Goal: Find specific page/section: Find specific page/section

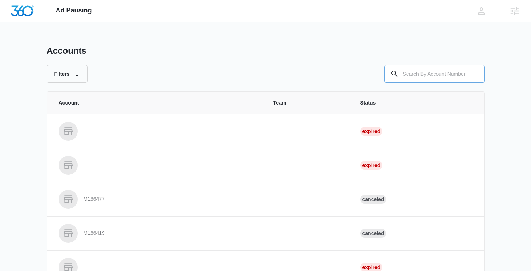
click at [434, 73] on input "text" at bounding box center [434, 74] width 100 height 18
paste input "M336967"
type input "M336967"
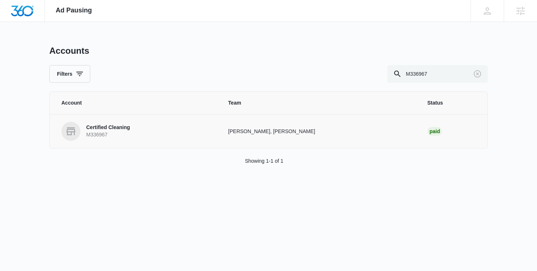
click at [115, 124] on p "Certified Cleaning" at bounding box center [108, 127] width 44 height 7
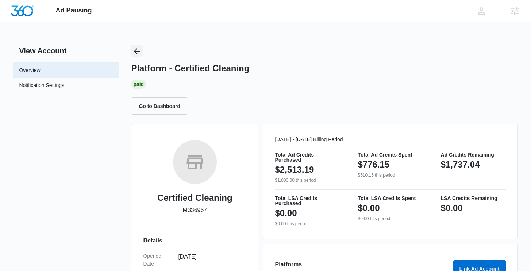
click at [138, 51] on icon "Back" at bounding box center [137, 51] width 6 height 6
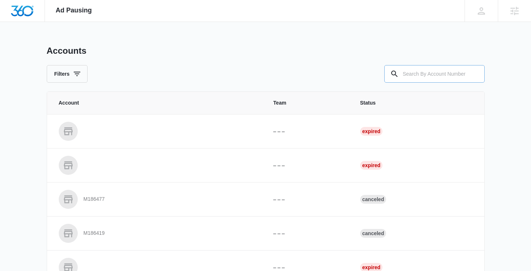
click at [421, 67] on input "text" at bounding box center [434, 74] width 100 height 18
paste input "M334576"
type input "M334576"
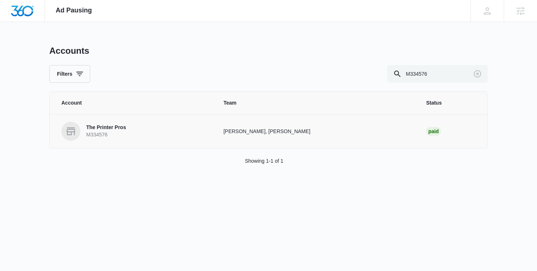
click at [114, 136] on p "M334576" at bounding box center [106, 134] width 40 height 7
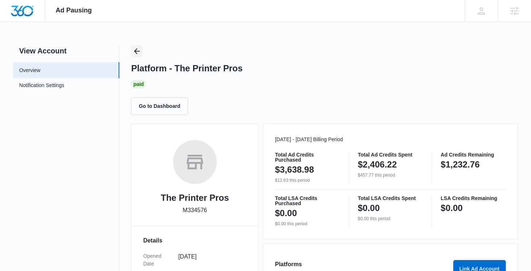
click at [139, 49] on icon "Back" at bounding box center [137, 51] width 9 height 9
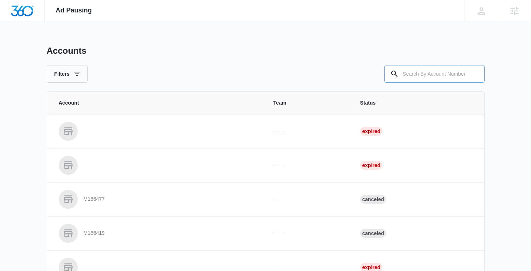
click at [409, 71] on input "text" at bounding box center [434, 74] width 100 height 18
paste input "M326590"
type input "M326590"
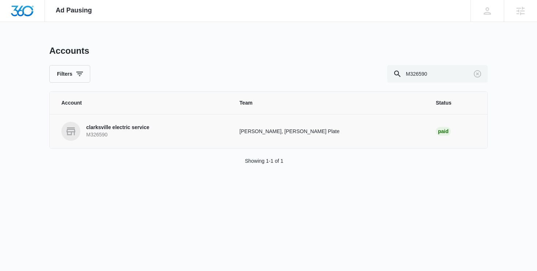
click at [123, 128] on p "clarksville electric service" at bounding box center [117, 127] width 63 height 7
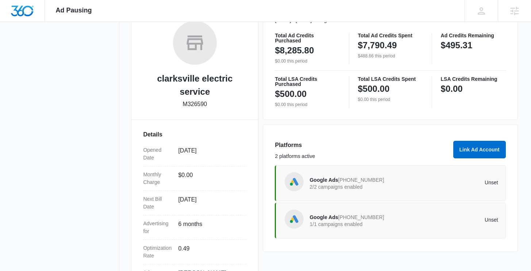
scroll to position [174, 0]
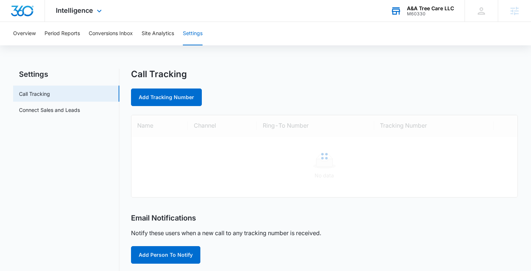
click at [432, 8] on div "A&A Tree Care LLC" at bounding box center [430, 8] width 47 height 6
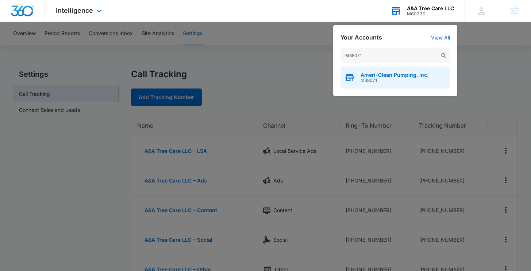
type input "M38071"
click at [374, 77] on span "Ameri-Clean Pumping, Inc." at bounding box center [395, 75] width 68 height 6
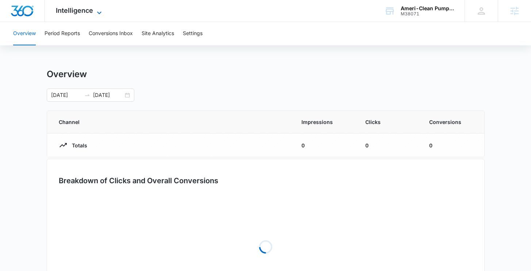
click at [83, 13] on span "Intelligence" at bounding box center [74, 11] width 37 height 8
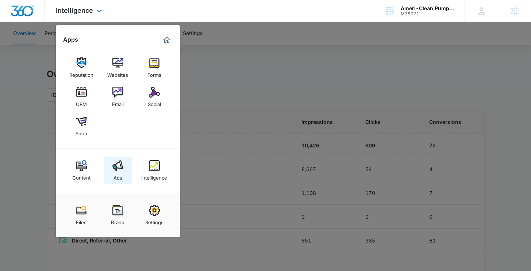
click at [122, 168] on img at bounding box center [117, 165] width 11 height 11
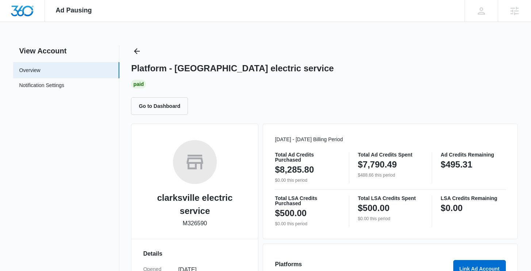
click at [146, 49] on div "Platform - clarksville electric service Paid Go to Dashboard" at bounding box center [324, 79] width 387 height 69
click at [130, 51] on div "View Account Overview Notification Settings 0 Platform - clarksville electric s…" at bounding box center [265, 245] width 505 height 401
click at [119, 47] on div "View Account Overview Notification Settings 0 Platform - clarksville electric s…" at bounding box center [265, 245] width 505 height 401
click at [130, 52] on div "View Account Overview Notification Settings 0 Platform - clarksville electric s…" at bounding box center [265, 245] width 505 height 401
click at [135, 53] on icon "Back" at bounding box center [137, 51] width 9 height 9
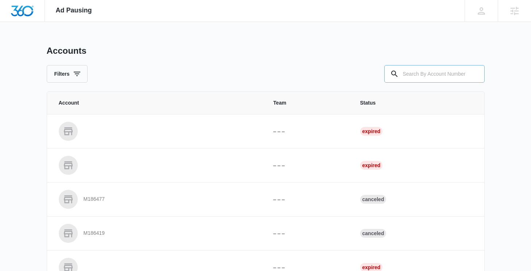
click at [433, 70] on input "text" at bounding box center [434, 74] width 100 height 18
paste input "M336668"
type input "M336668"
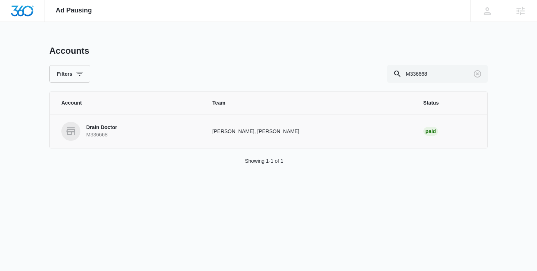
click at [172, 135] on link "Drain Doctor M336668" at bounding box center [127, 131] width 133 height 19
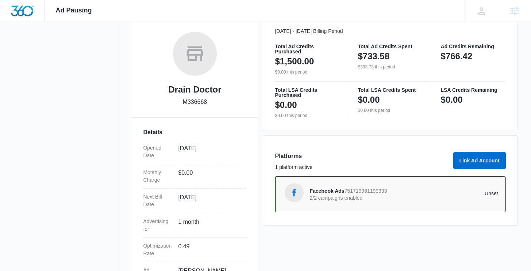
scroll to position [109, 0]
